Goal: Information Seeking & Learning: Learn about a topic

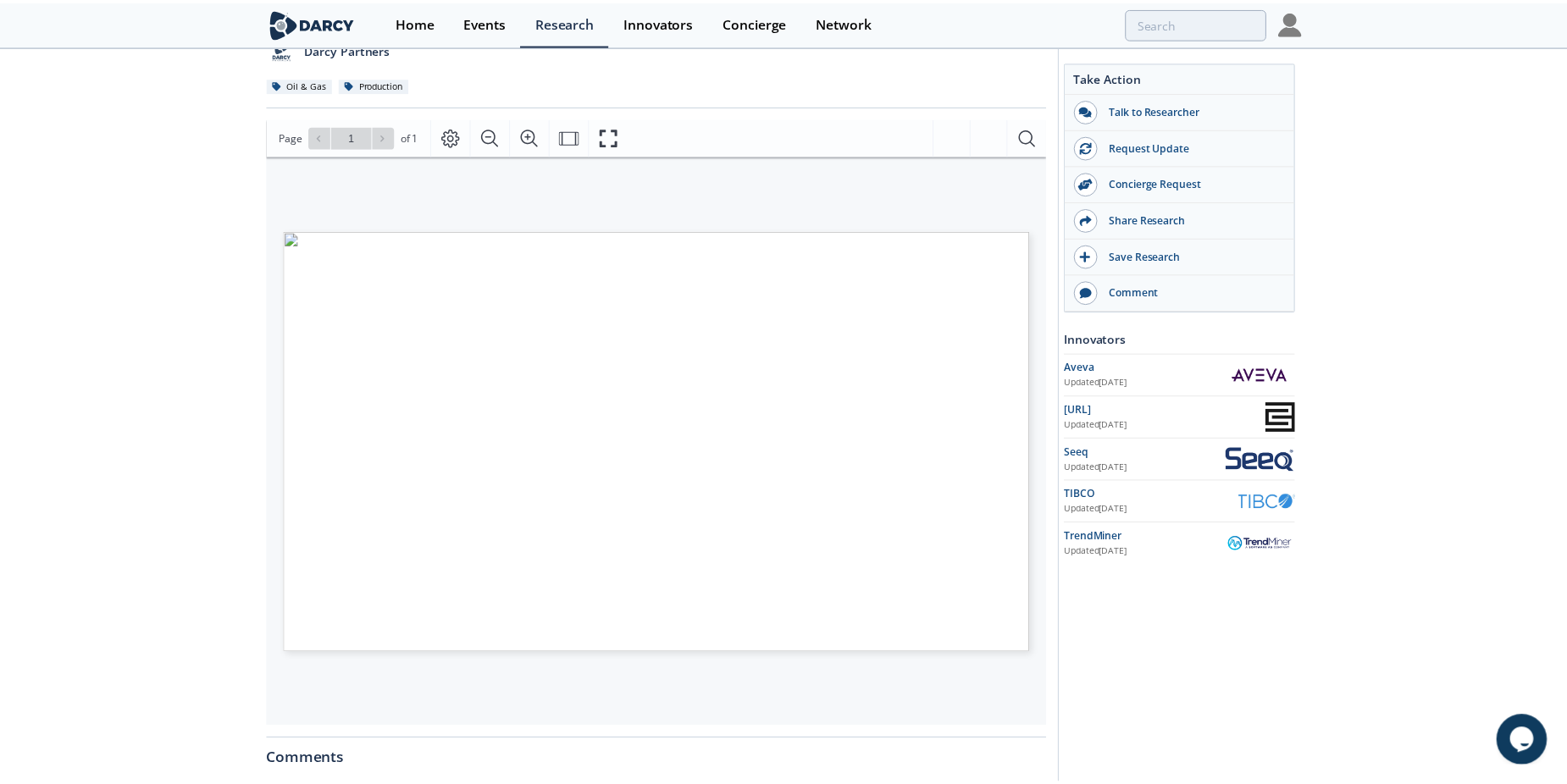
scroll to position [169, 0]
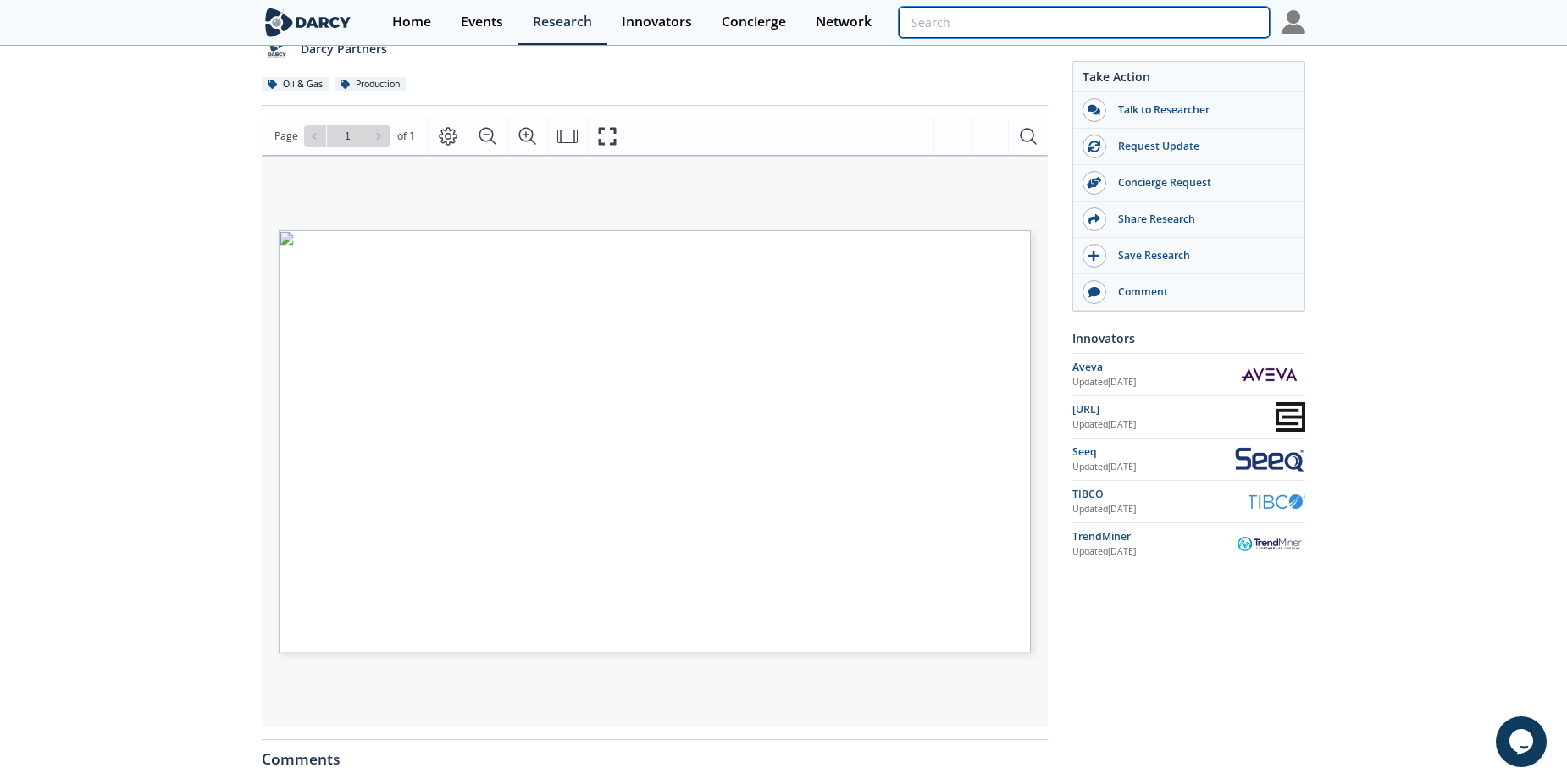
click at [1181, 33] on input "search" at bounding box center [1084, 22] width 371 height 32
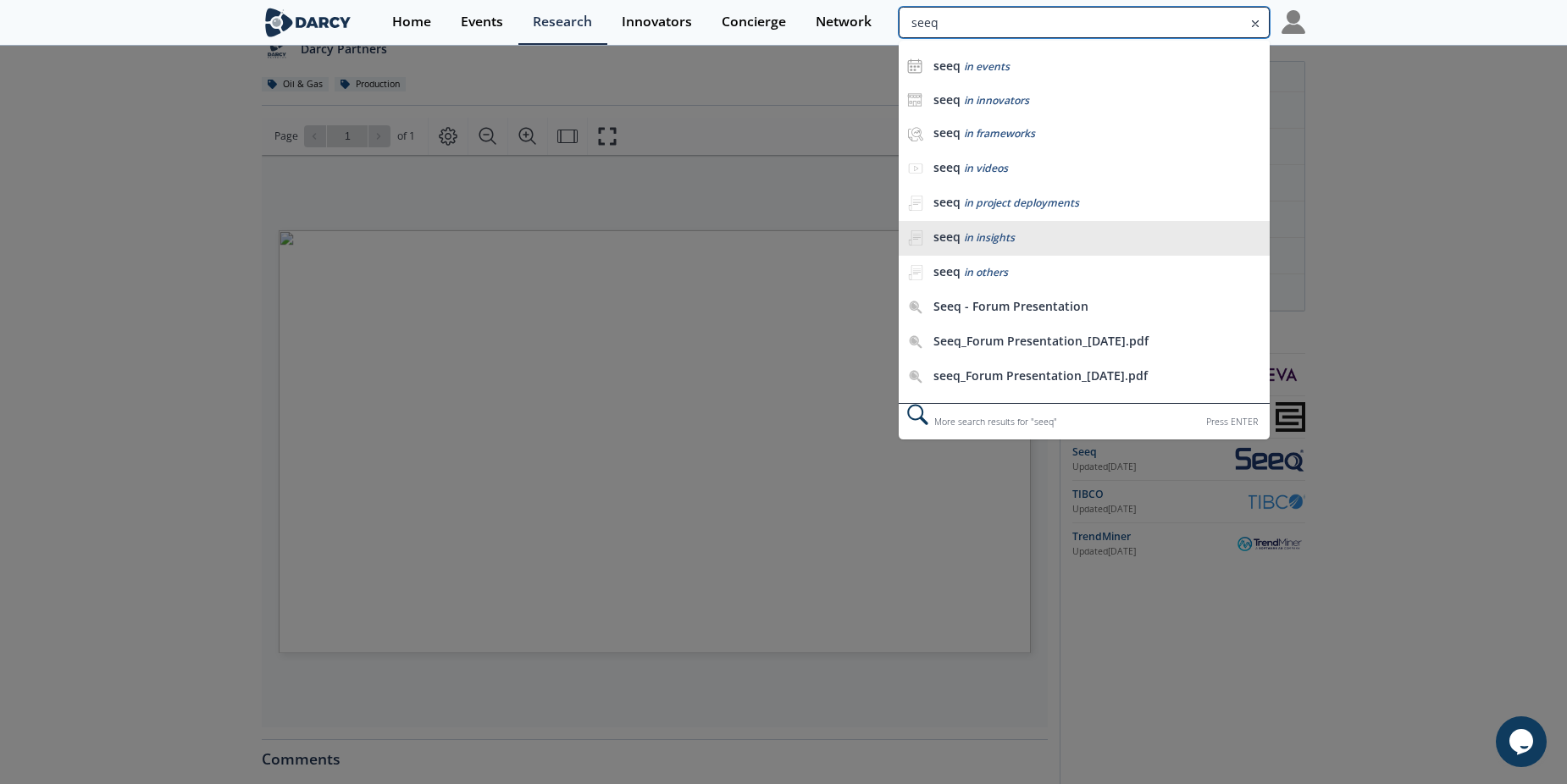
type input "seeq"
click at [1001, 240] on span "in insights" at bounding box center [989, 237] width 51 height 14
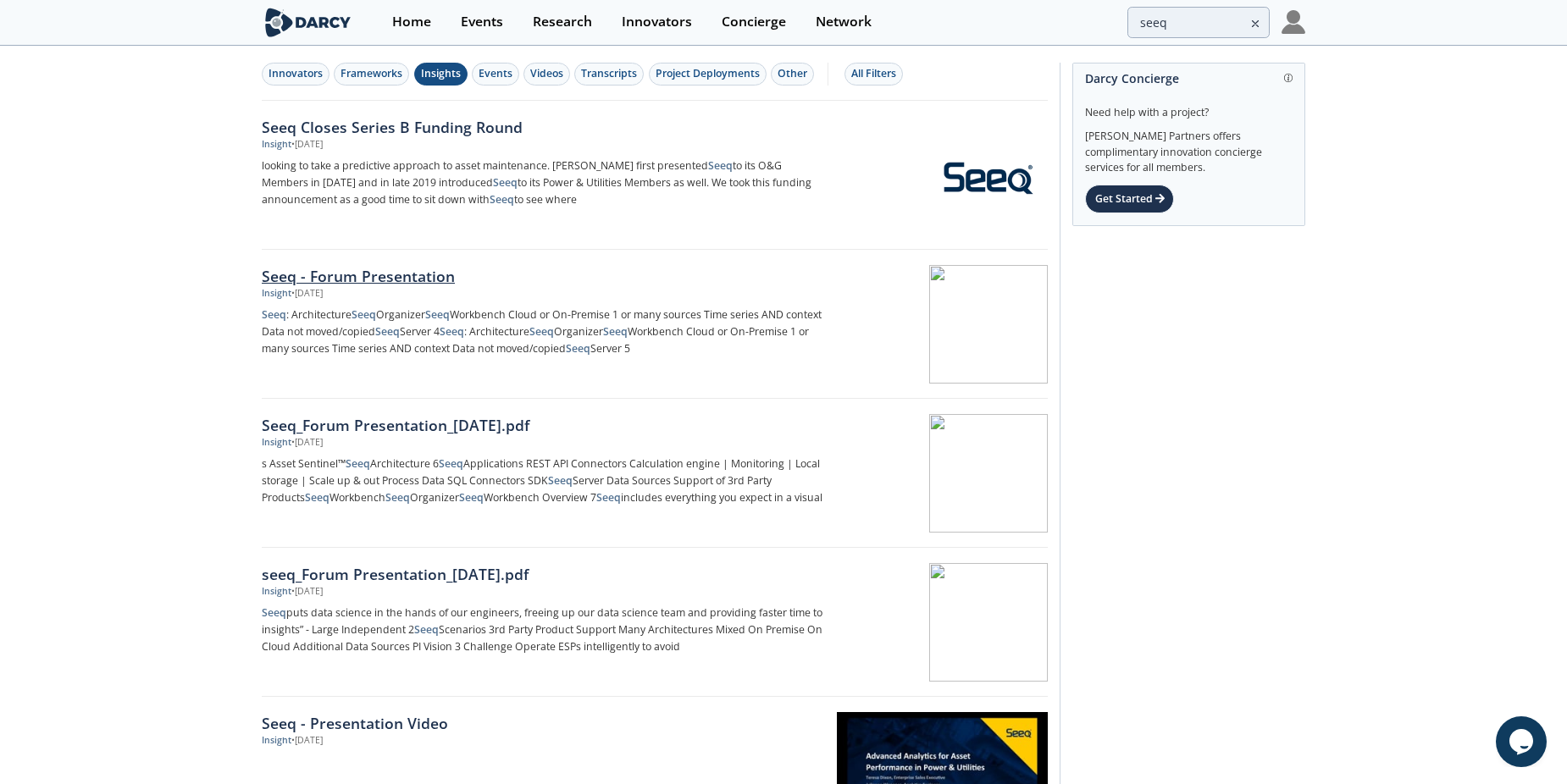
click at [421, 278] on div "Seeq - Forum Presentation" at bounding box center [542, 277] width 561 height 22
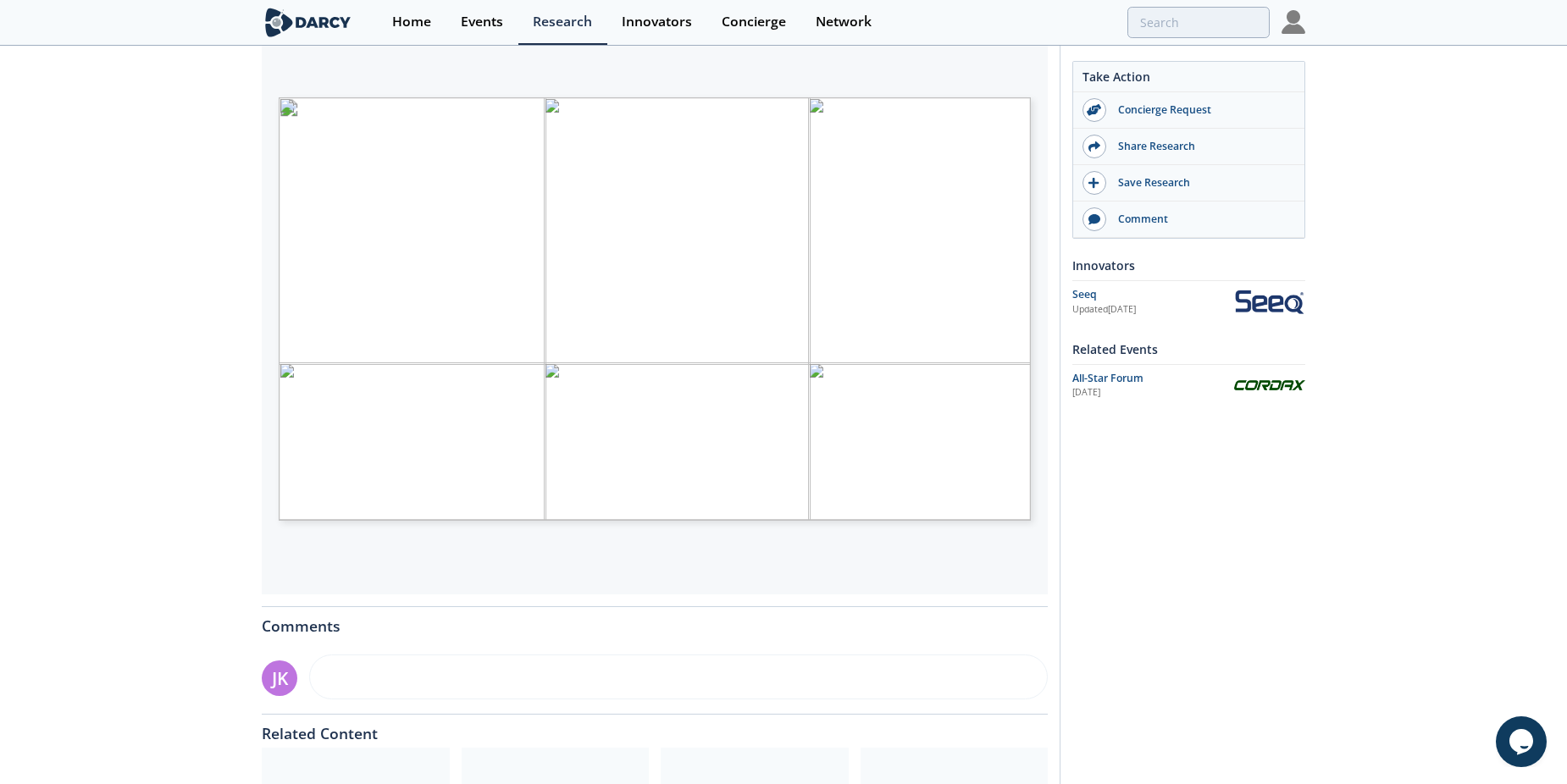
scroll to position [169, 0]
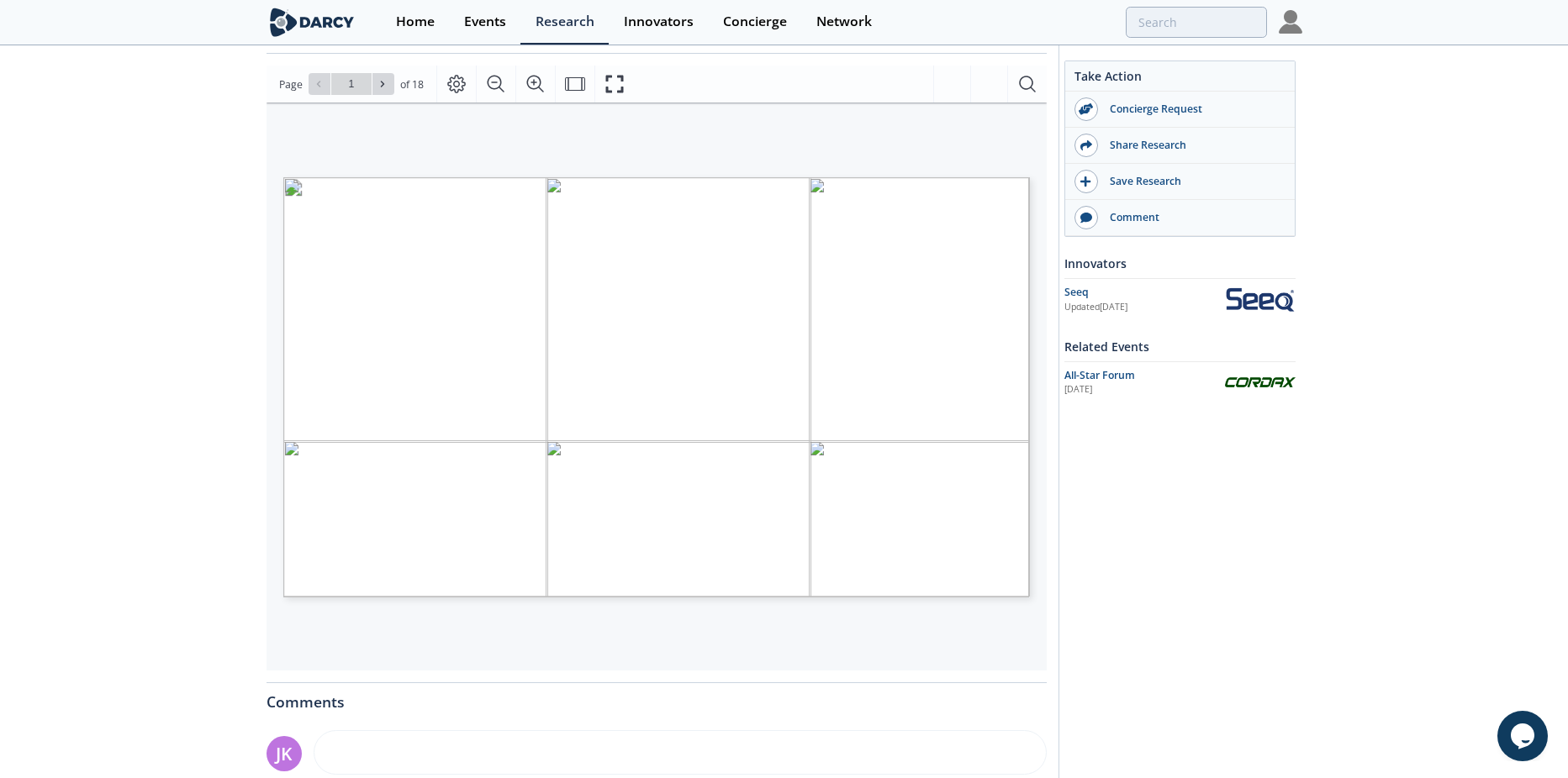
click at [557, 268] on span "Page 1" at bounding box center [1244, 694] width 1934 height 960
click at [385, 86] on icon at bounding box center [382, 83] width 10 height 10
type input "2"
click at [385, 86] on icon at bounding box center [382, 83] width 10 height 10
type input "3"
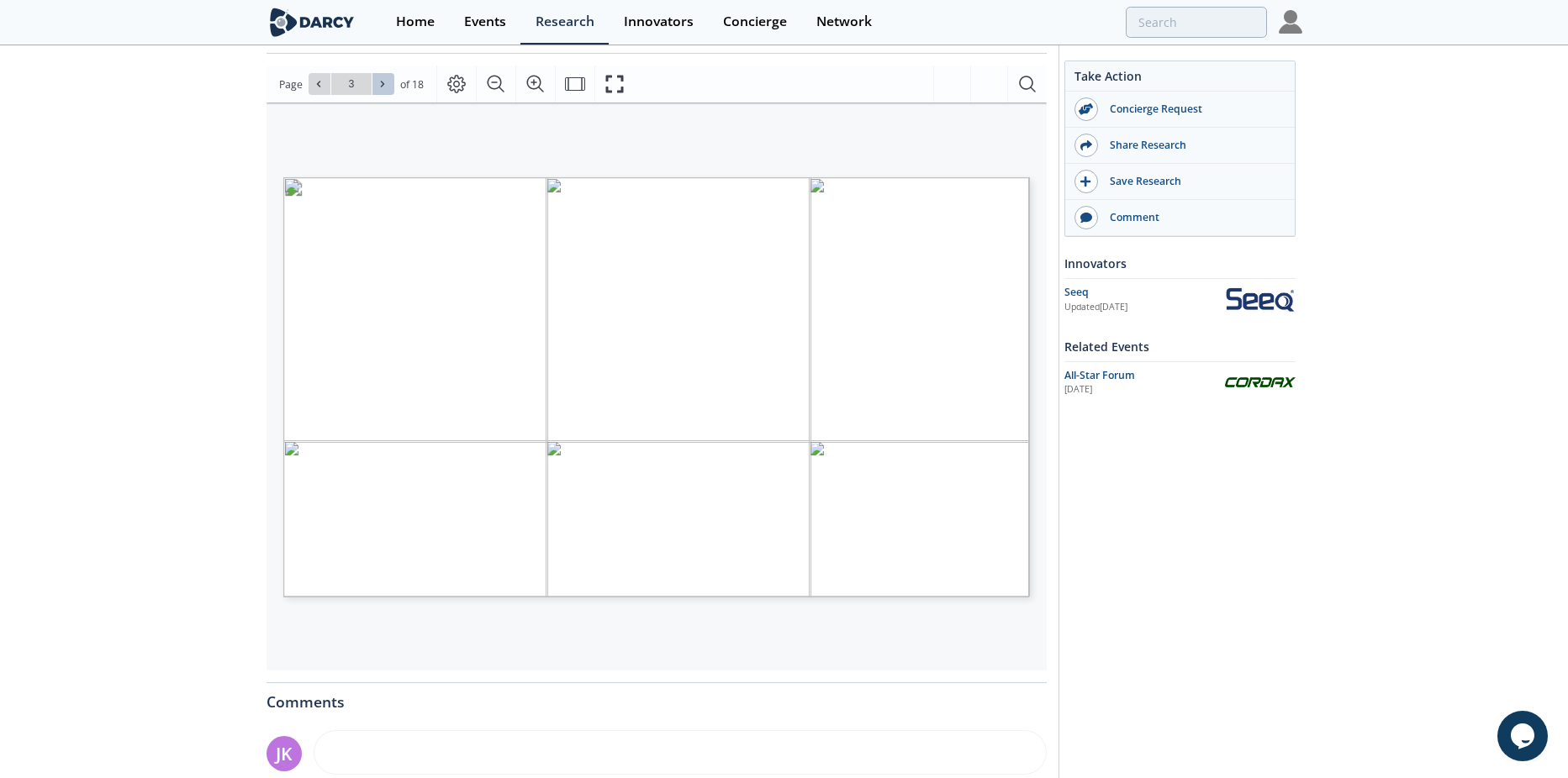
click at [385, 86] on icon at bounding box center [382, 83] width 10 height 10
type input "4"
click at [385, 86] on icon at bounding box center [382, 83] width 10 height 10
type input "5"
click at [385, 86] on icon at bounding box center [382, 83] width 10 height 10
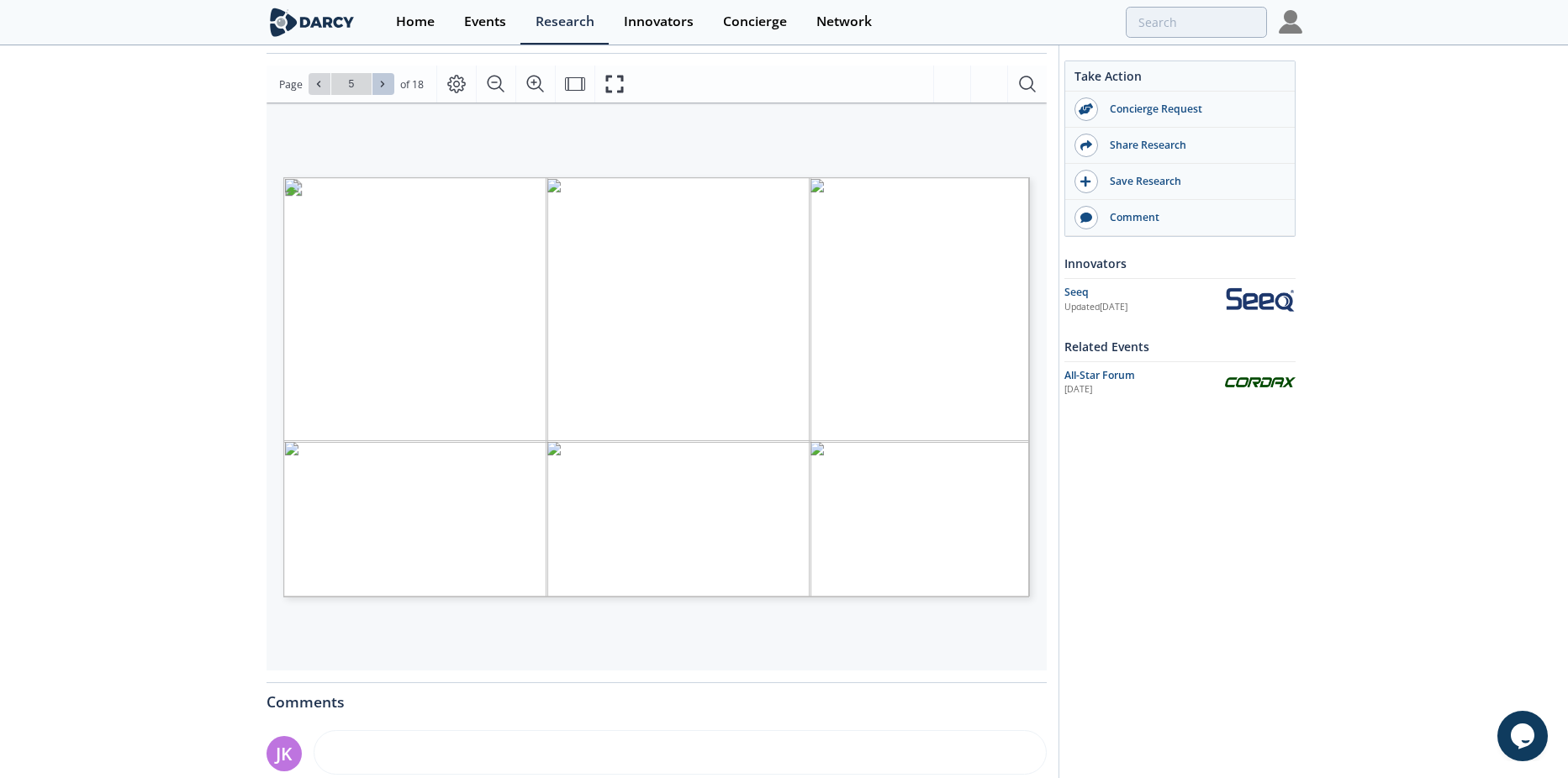
type input "6"
click at [385, 86] on icon at bounding box center [382, 83] width 10 height 10
type input "7"
click at [385, 86] on icon at bounding box center [382, 83] width 10 height 10
type input "8"
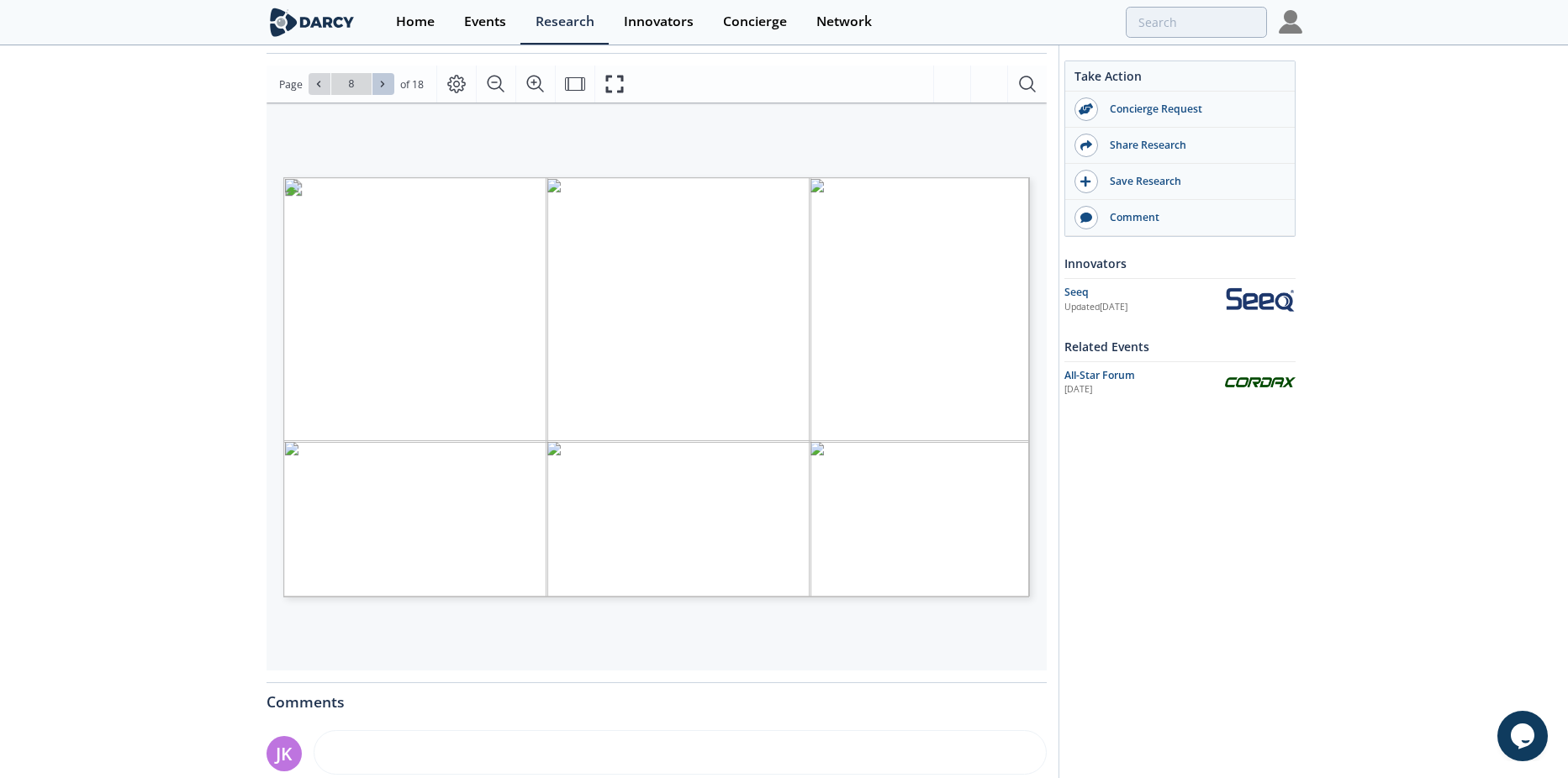
click at [385, 86] on icon at bounding box center [382, 83] width 10 height 10
type input "9"
click at [385, 86] on icon at bounding box center [382, 83] width 10 height 10
type input "10"
click at [385, 86] on icon at bounding box center [382, 83] width 10 height 10
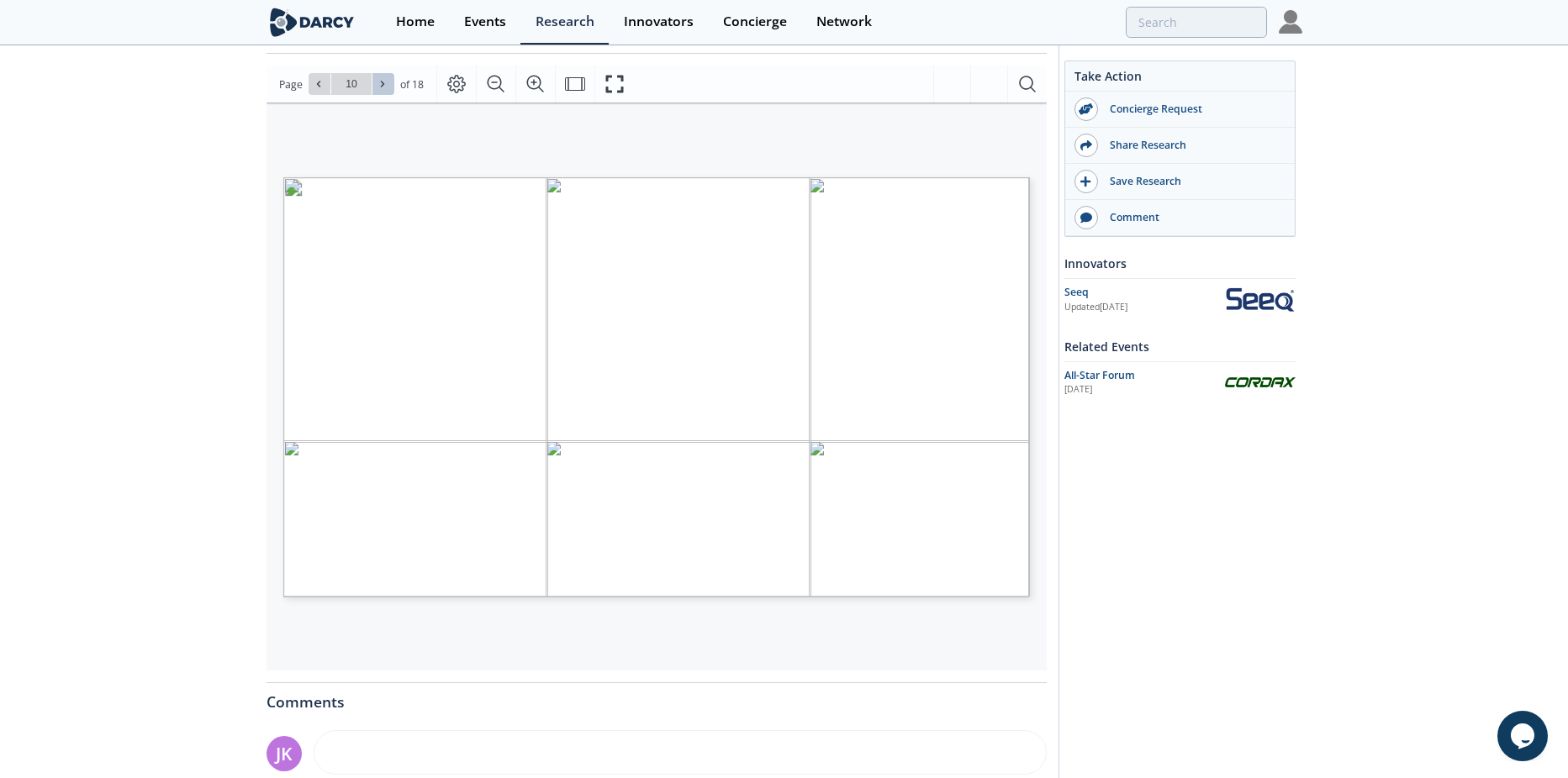
type input "11"
click at [385, 86] on icon at bounding box center [382, 83] width 10 height 10
type input "12"
click at [385, 86] on icon at bounding box center [382, 83] width 10 height 10
type input "13"
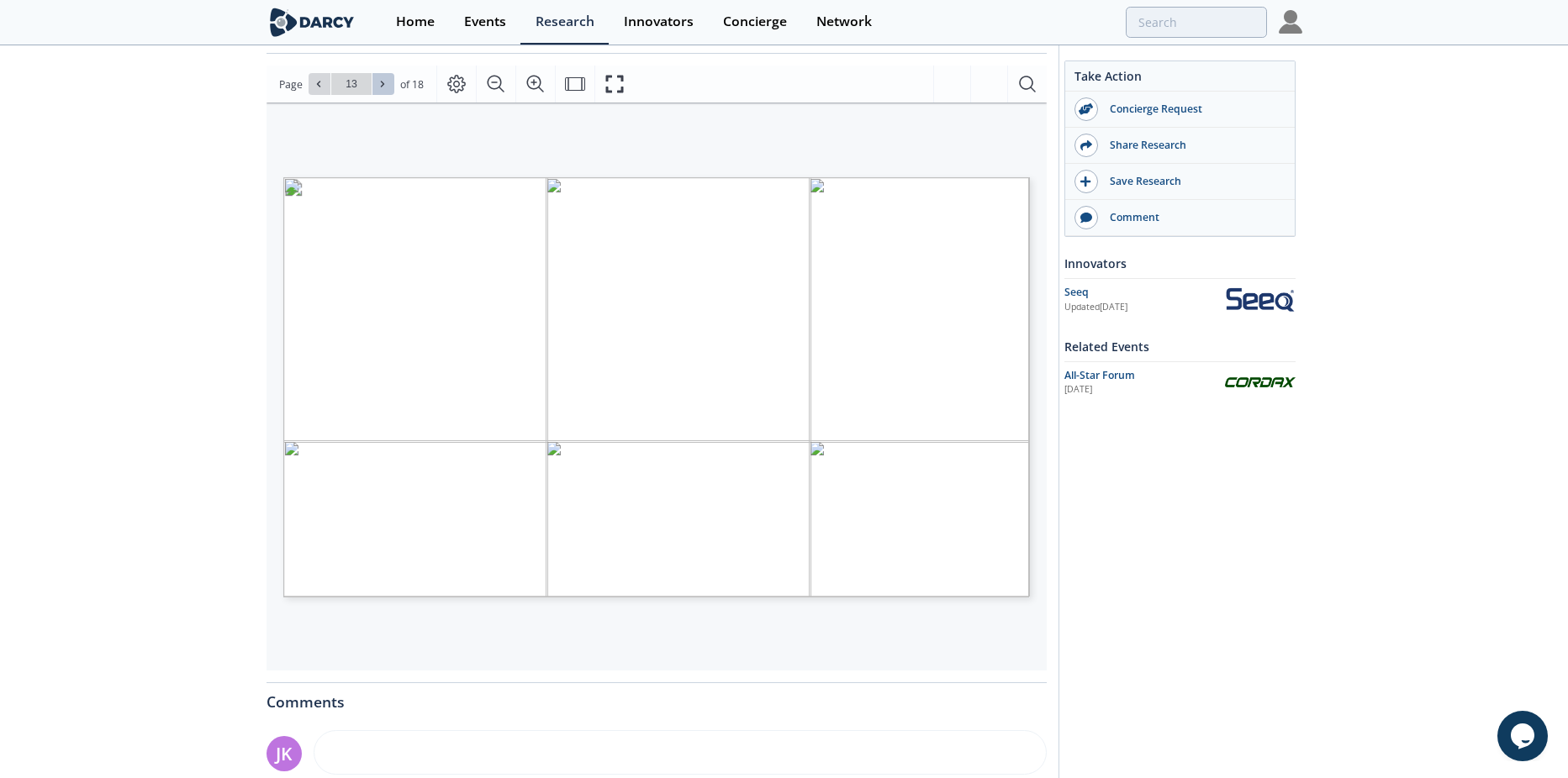
click at [385, 86] on icon at bounding box center [382, 83] width 10 height 10
type input "14"
click at [426, 30] on link "Home" at bounding box center [410, 22] width 68 height 44
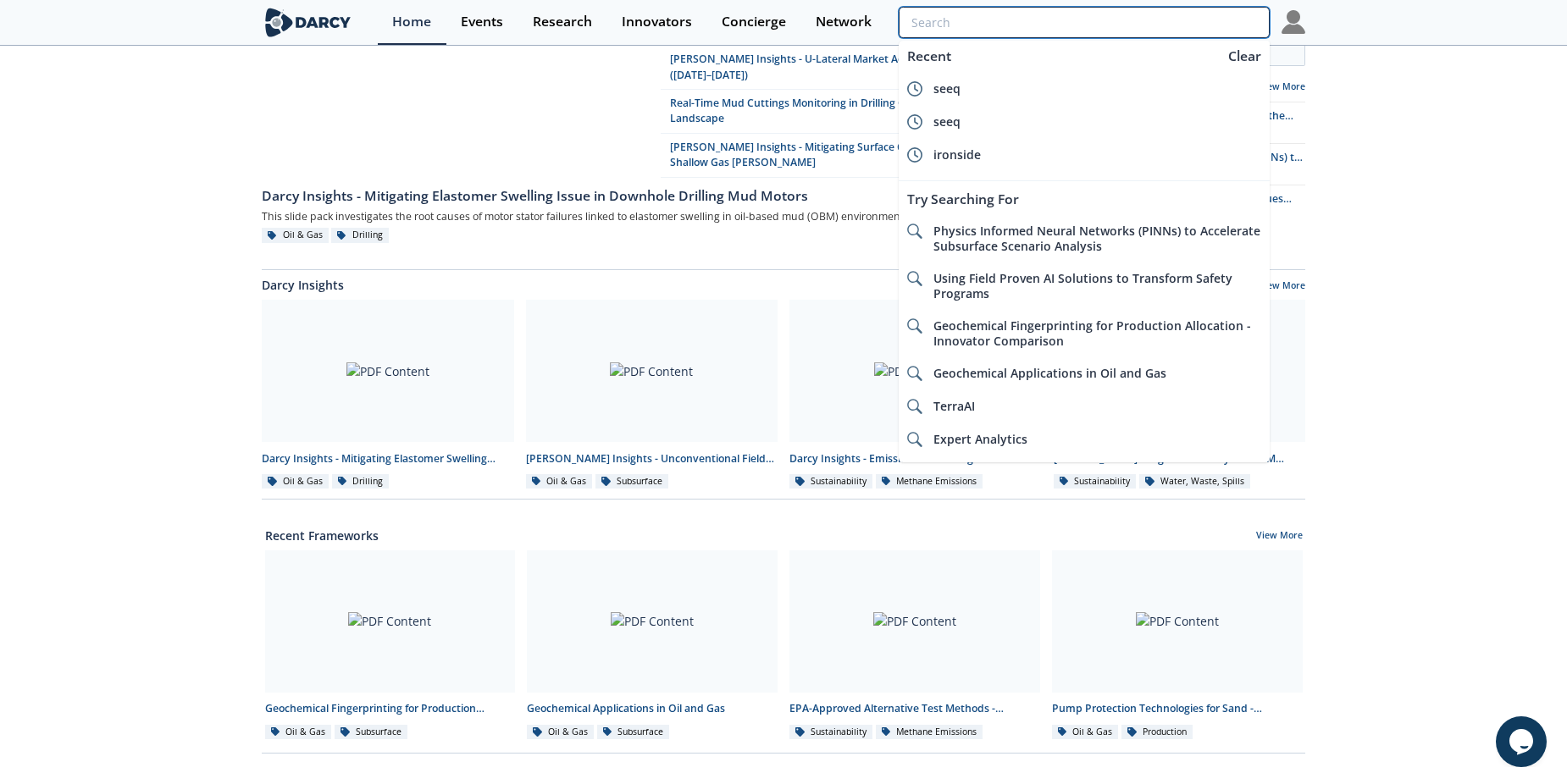
click at [1186, 23] on input "search" at bounding box center [1084, 22] width 371 height 32
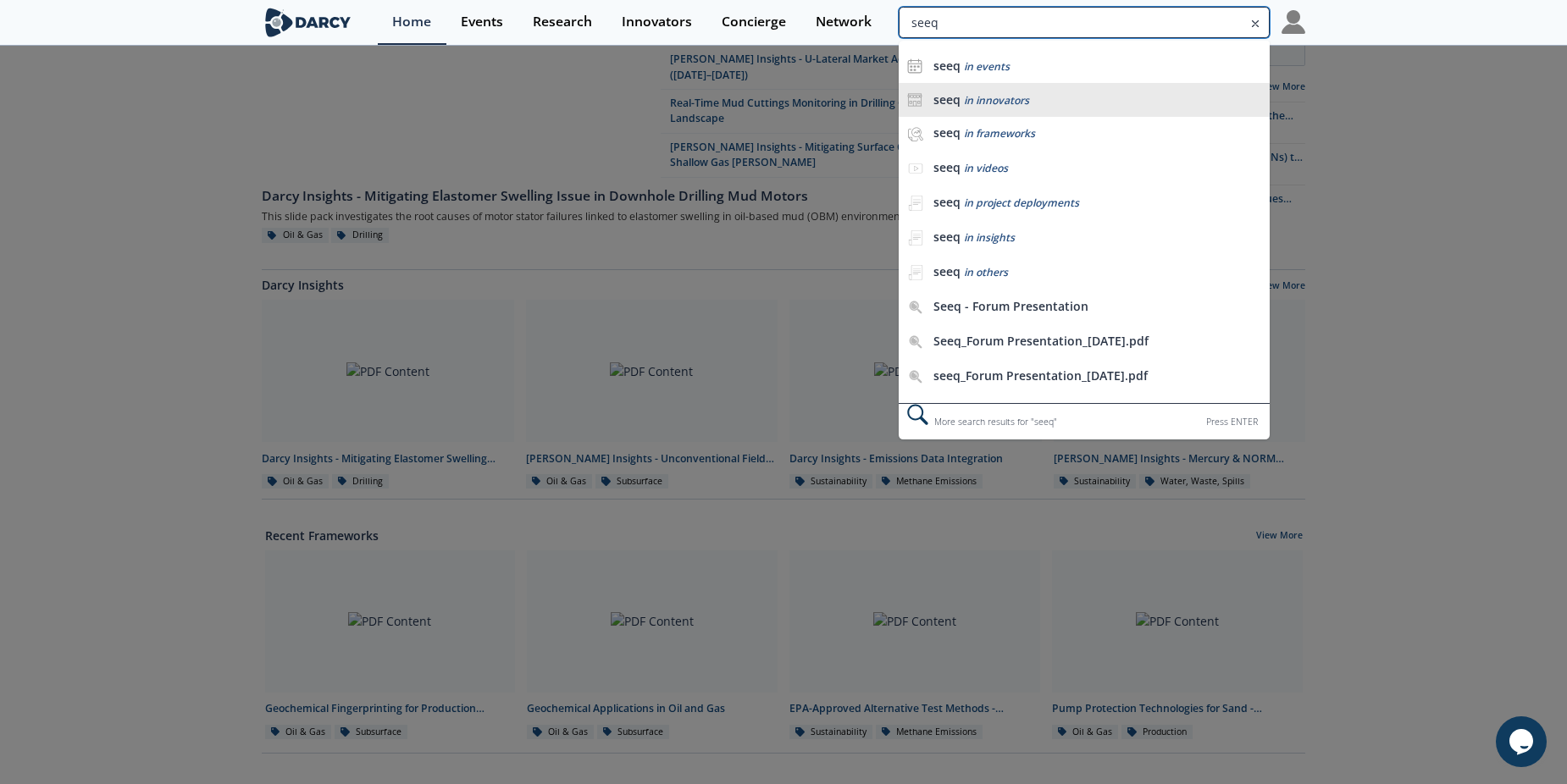
type input "seeq"
click at [995, 106] on span "in innovators" at bounding box center [997, 100] width 65 height 14
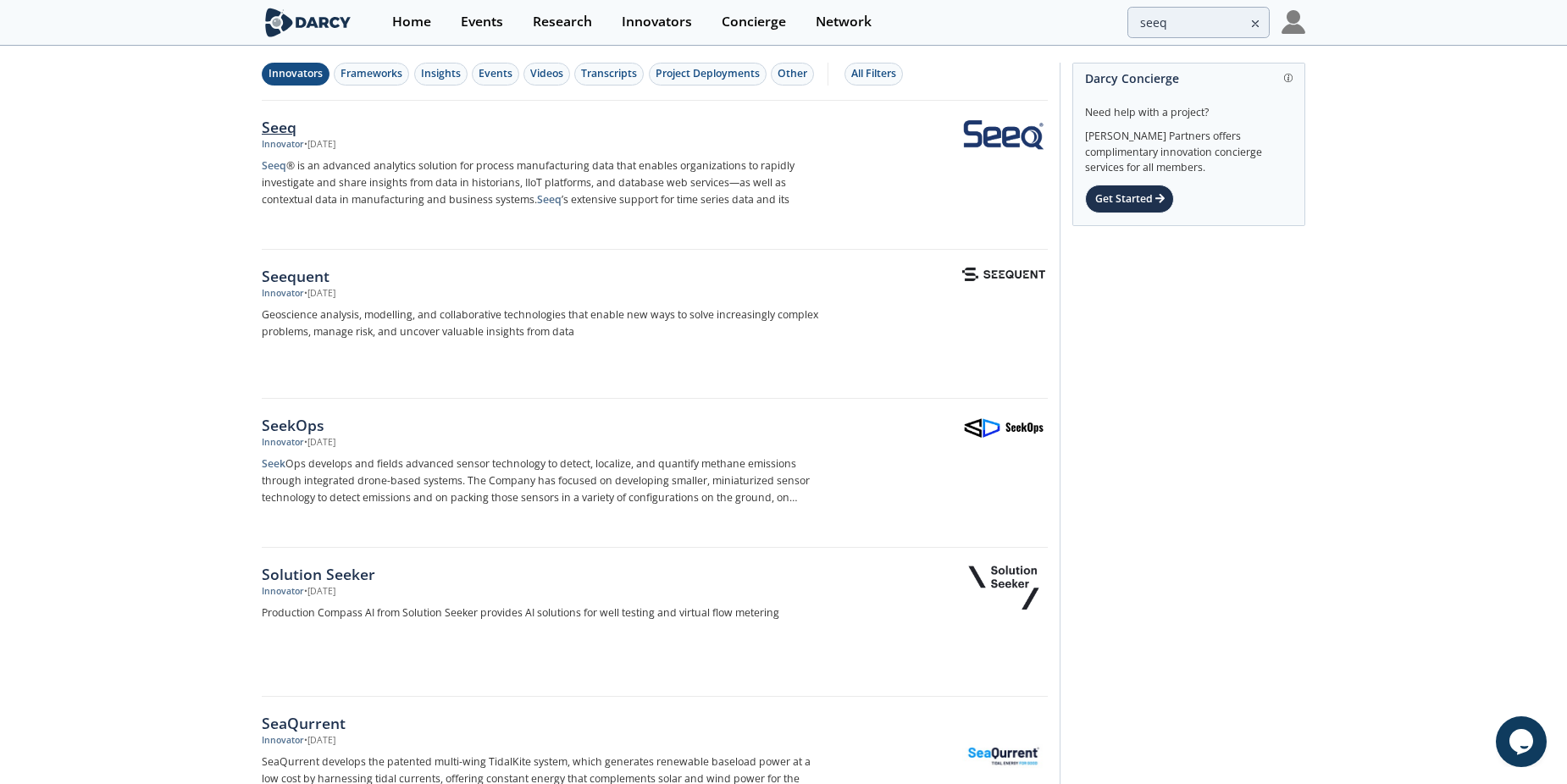
click at [272, 126] on div "Seeq" at bounding box center [542, 128] width 561 height 22
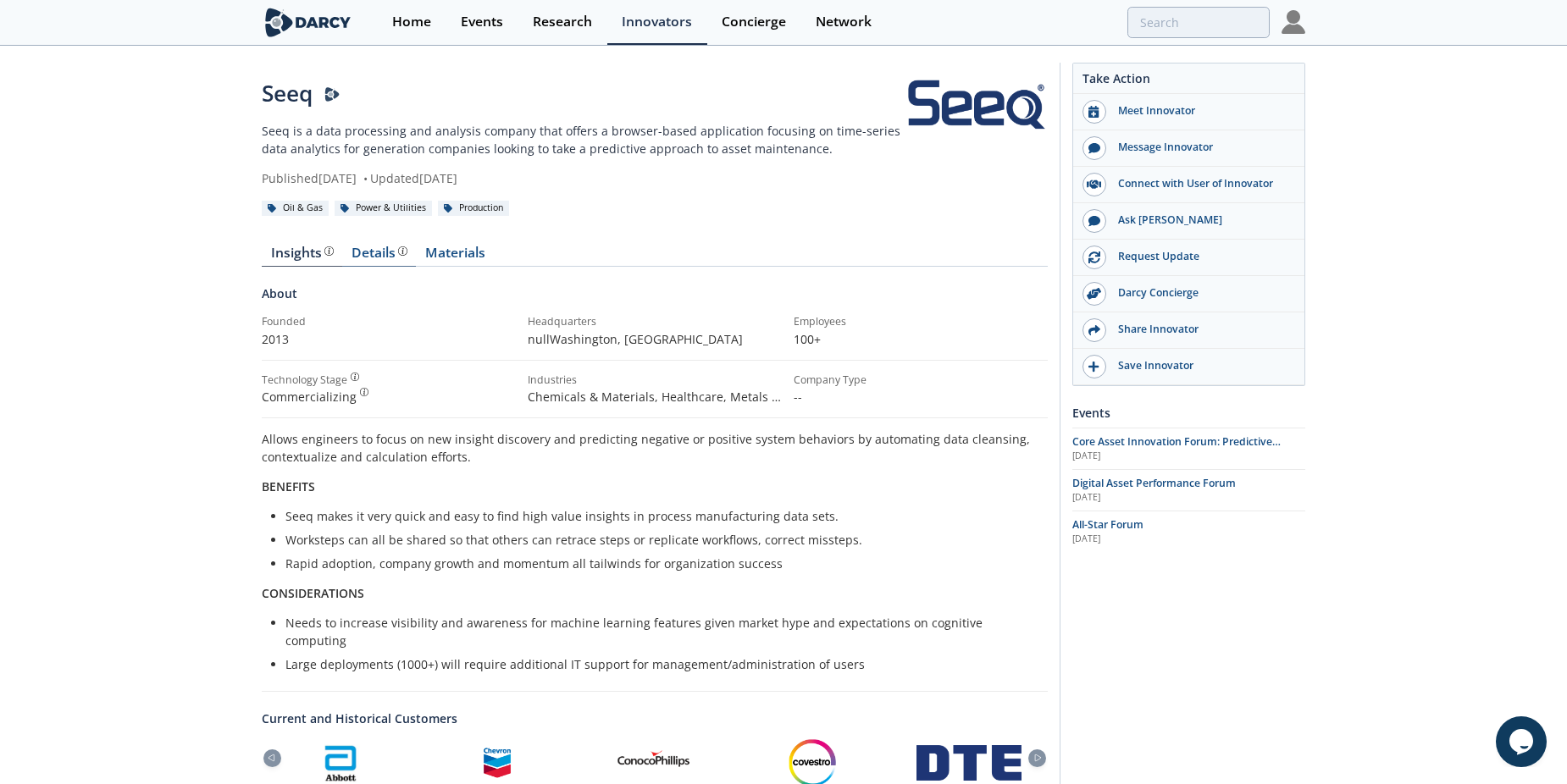
click at [382, 263] on link "Details" at bounding box center [378, 257] width 74 height 20
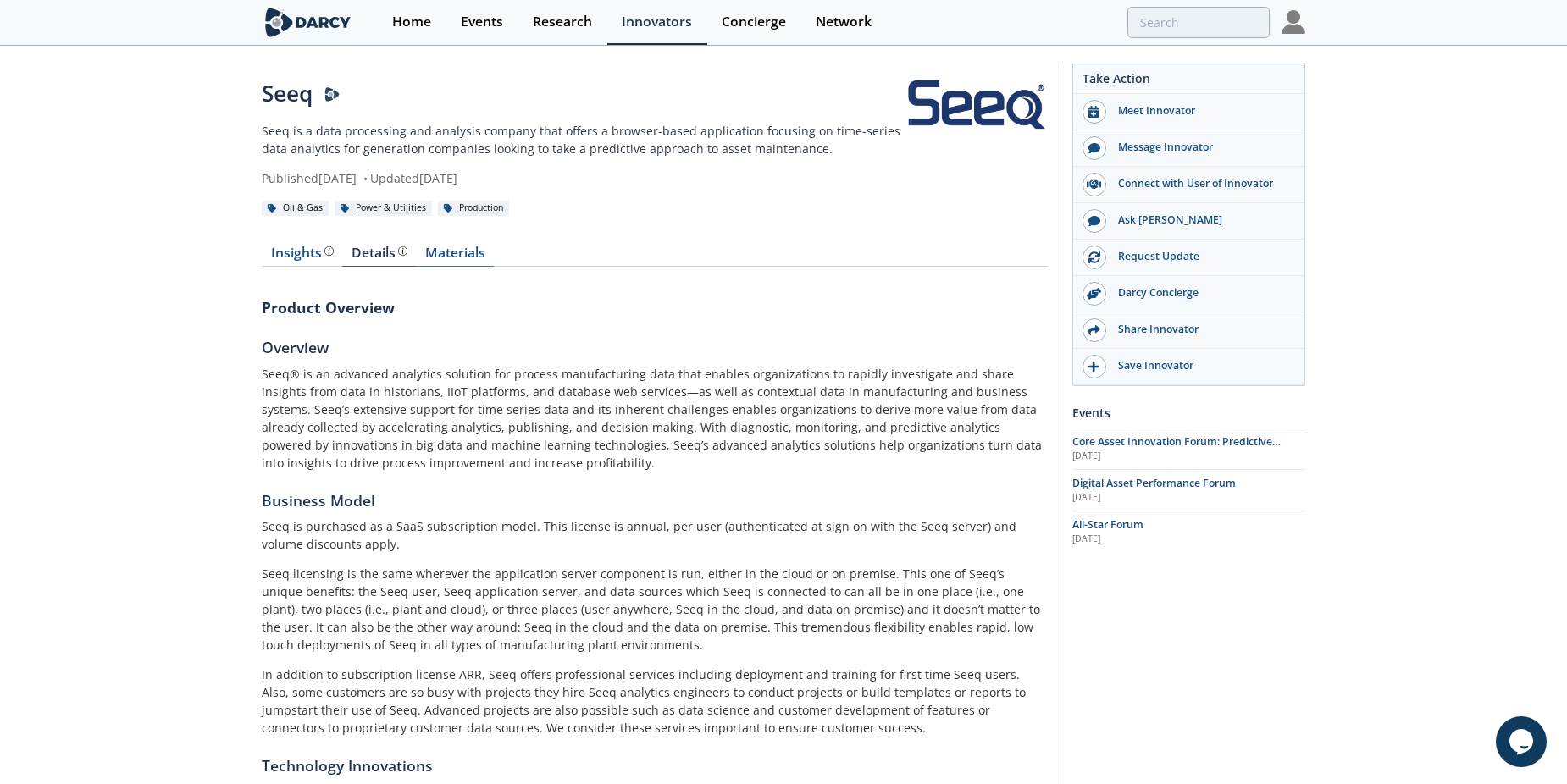
click at [456, 255] on link "Materials" at bounding box center [456, 257] width 78 height 20
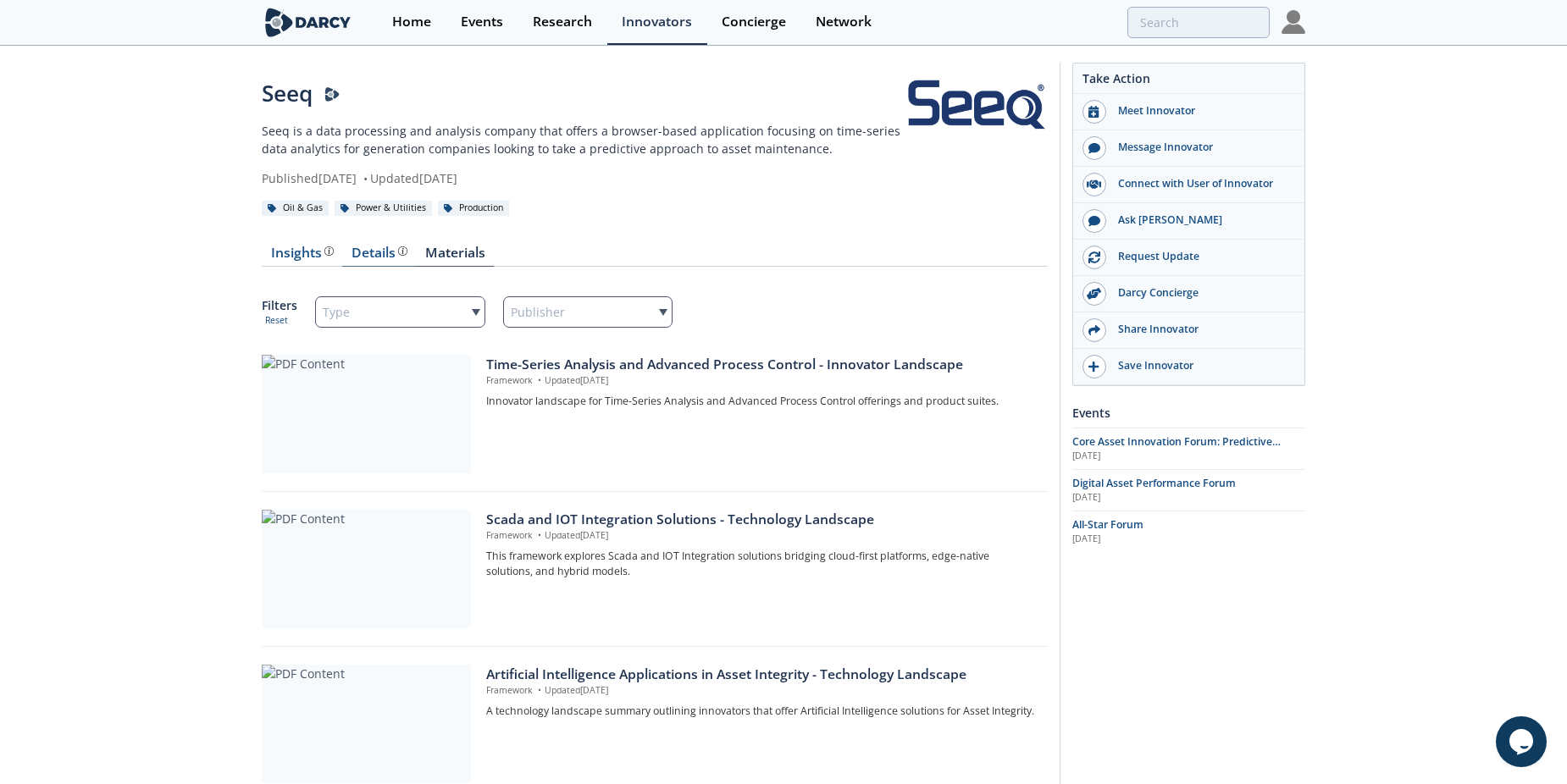
click at [385, 251] on div "Details Product overview, business model, technology and applications as added …" at bounding box center [379, 253] width 56 height 14
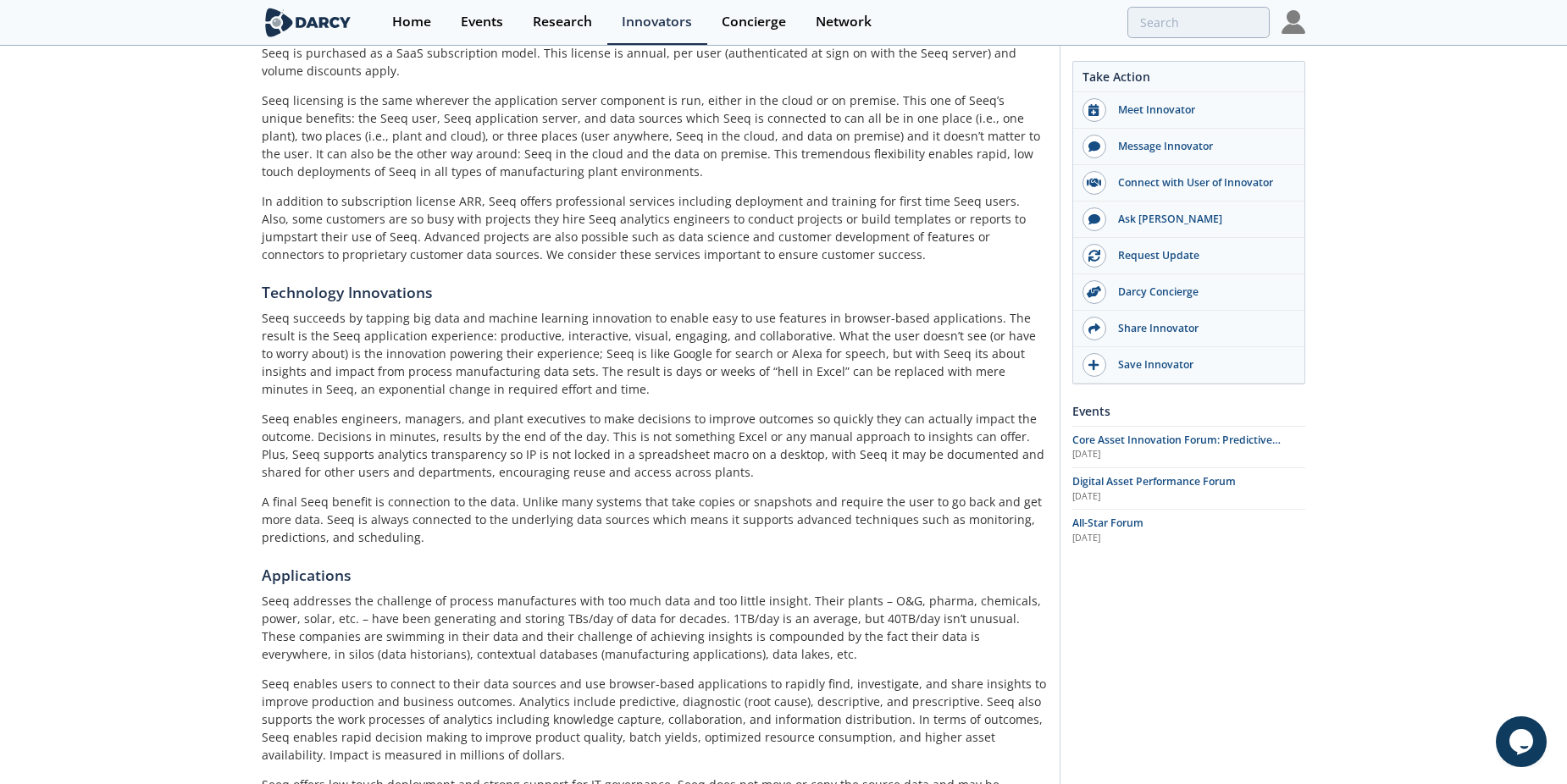
scroll to position [636, 0]
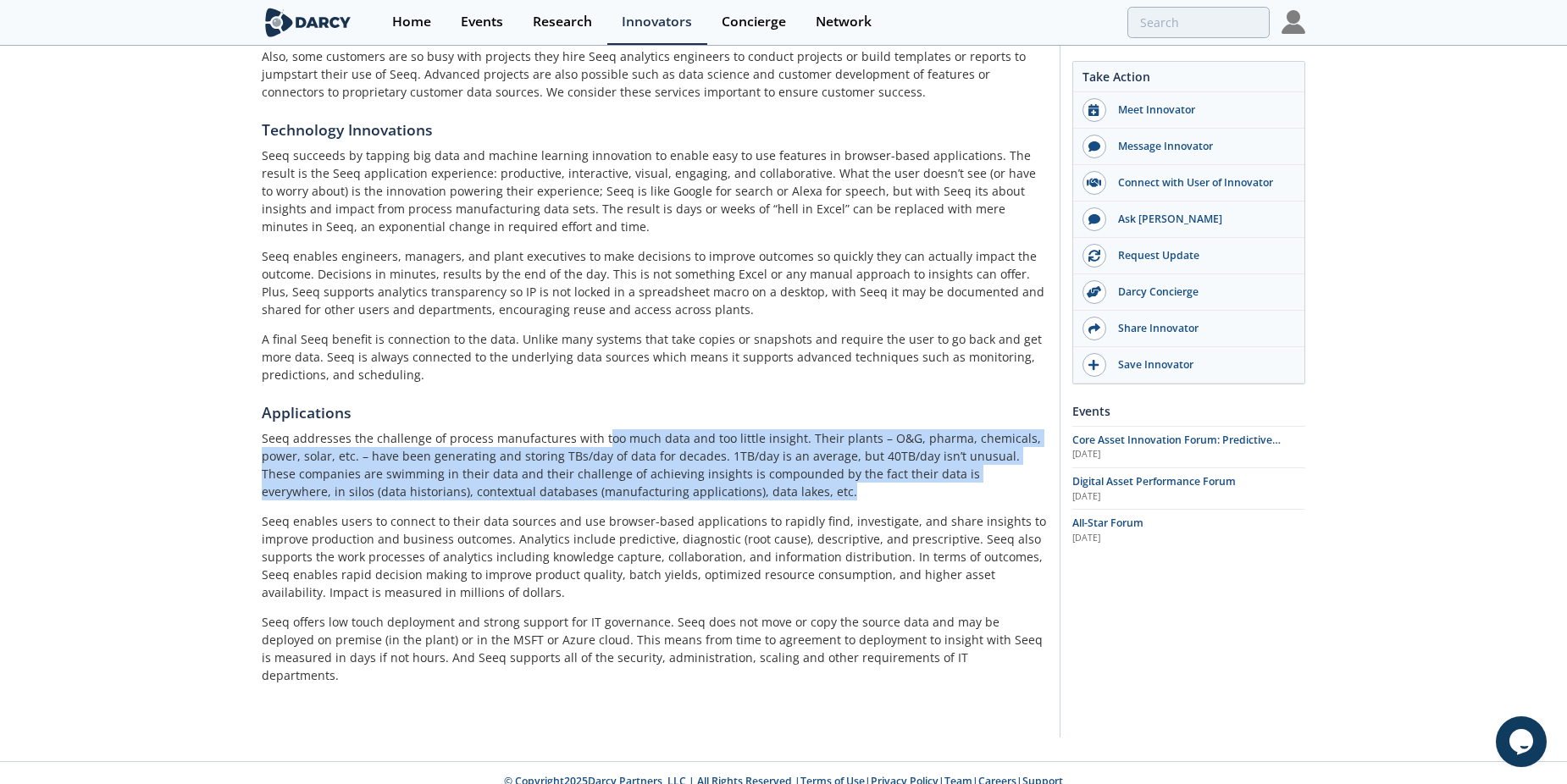
drag, startPoint x: 600, startPoint y: 445, endPoint x: 752, endPoint y: 495, distance: 160.0
click at [752, 495] on p "Seeq addresses the challenge of process manufactures with too much data and too…" at bounding box center [655, 465] width 786 height 71
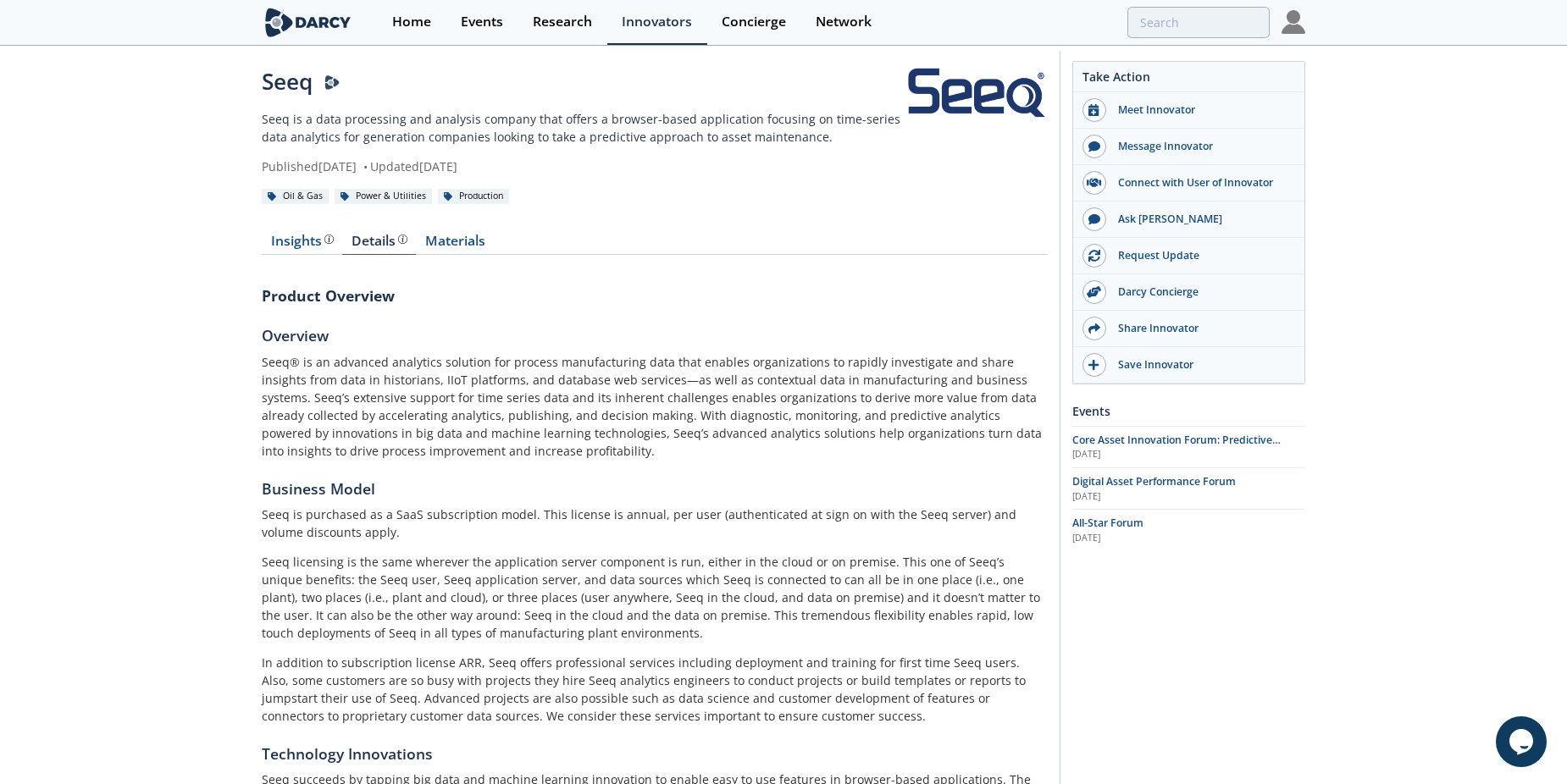
scroll to position [0, 0]
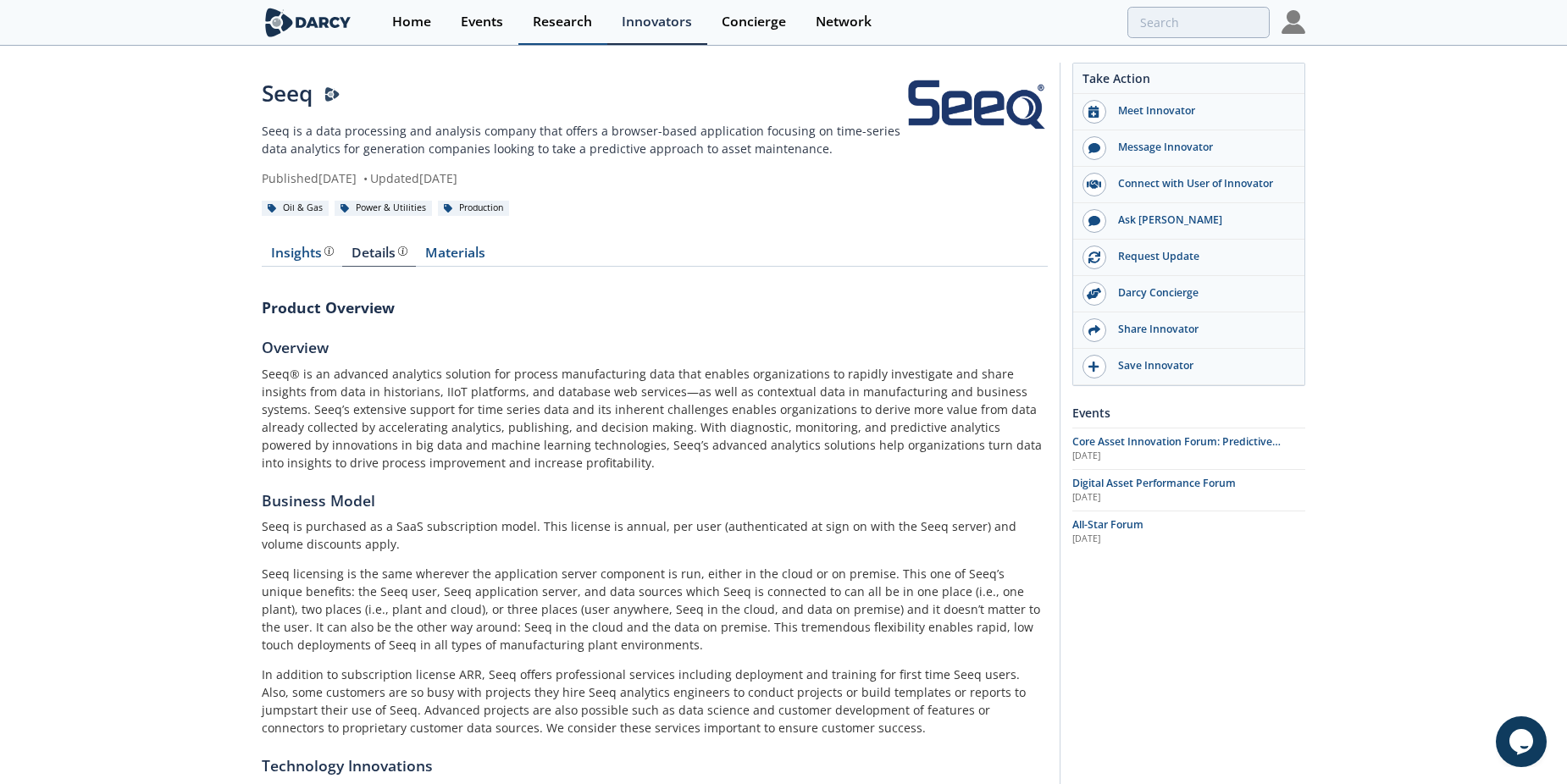
click at [569, 22] on div "Research" at bounding box center [563, 21] width 60 height 14
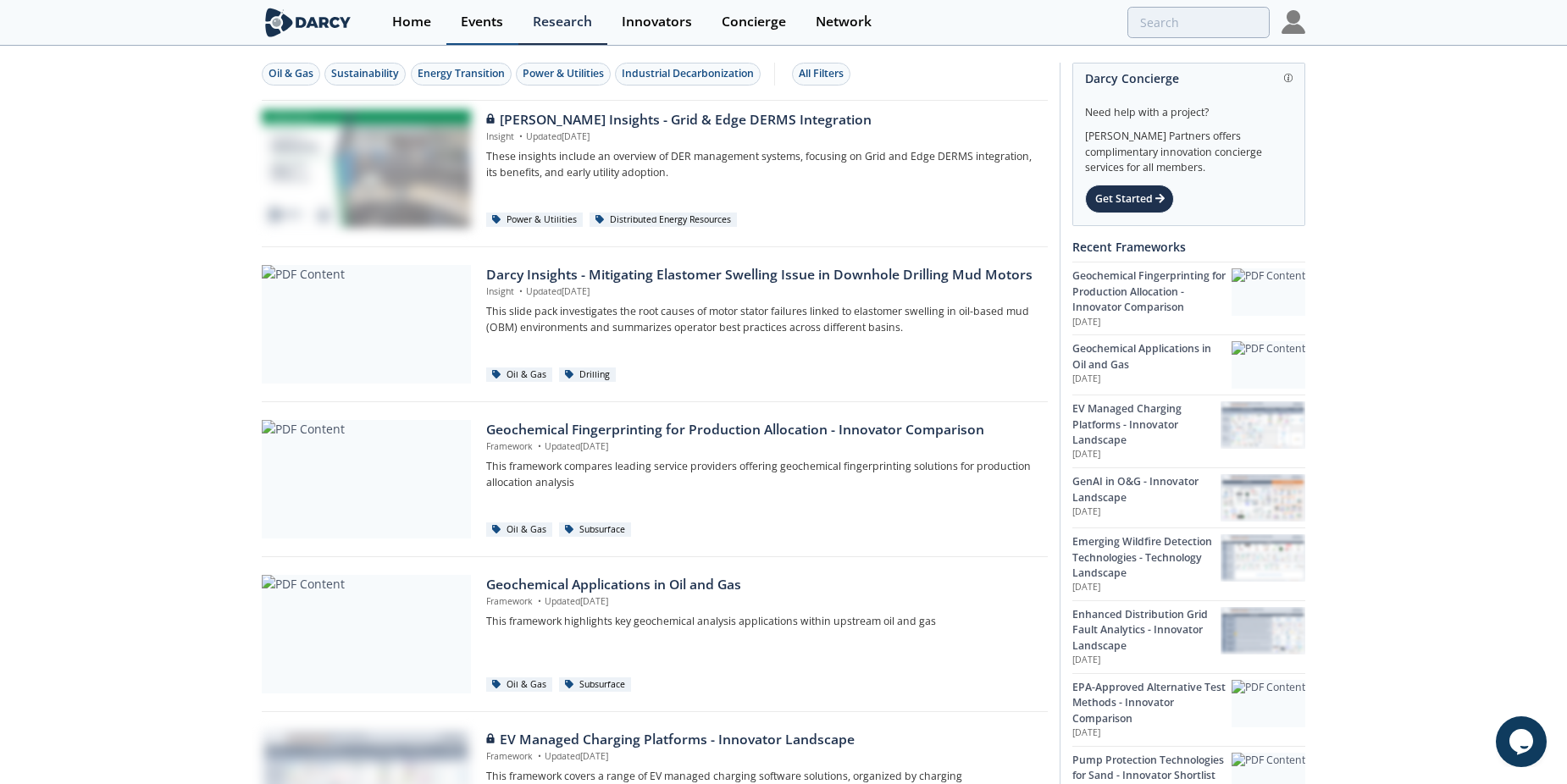
click at [474, 15] on div "Events" at bounding box center [482, 21] width 42 height 14
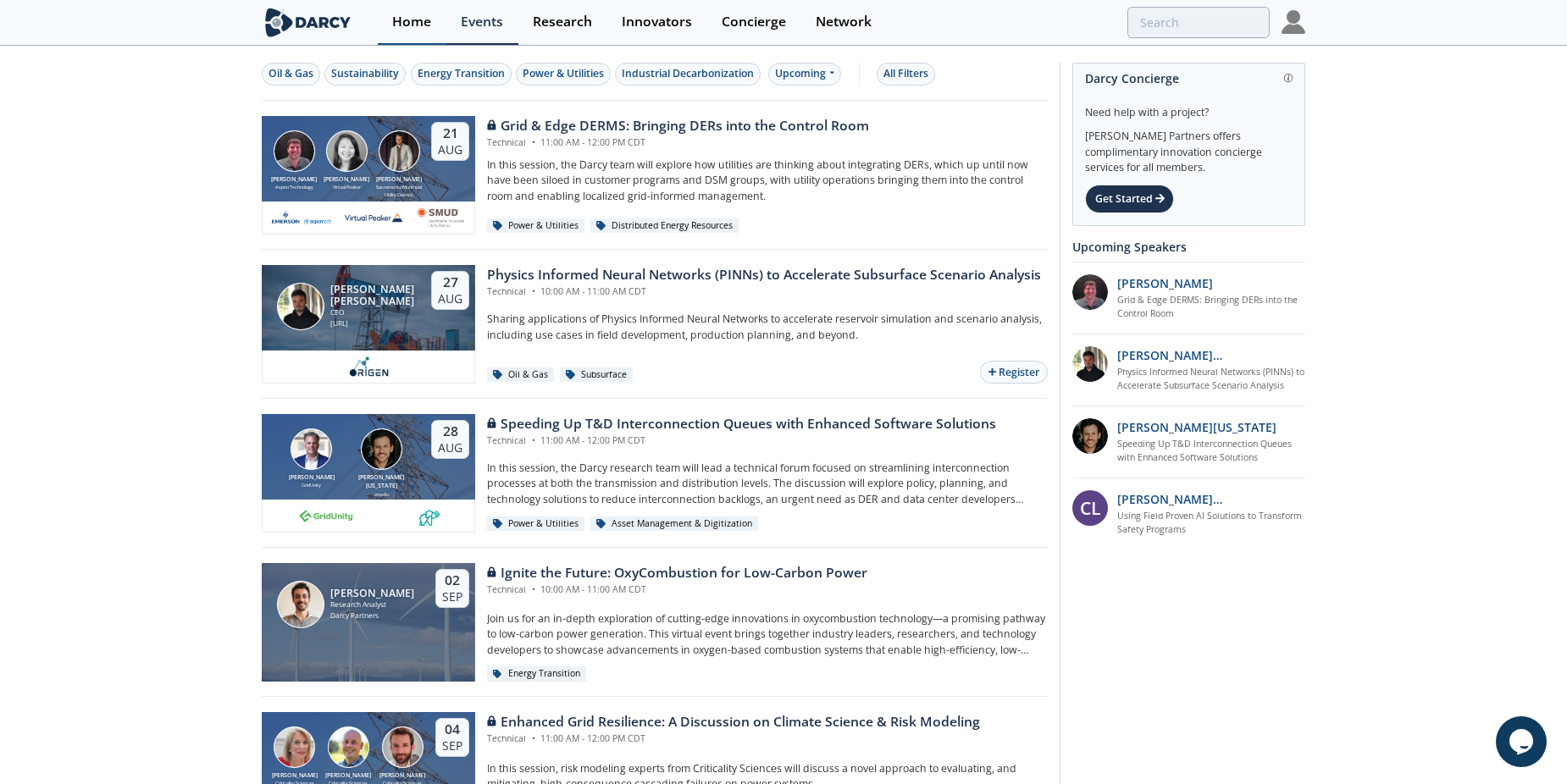
click at [419, 20] on div "Home" at bounding box center [412, 21] width 39 height 14
